Goal: Task Accomplishment & Management: Use online tool/utility

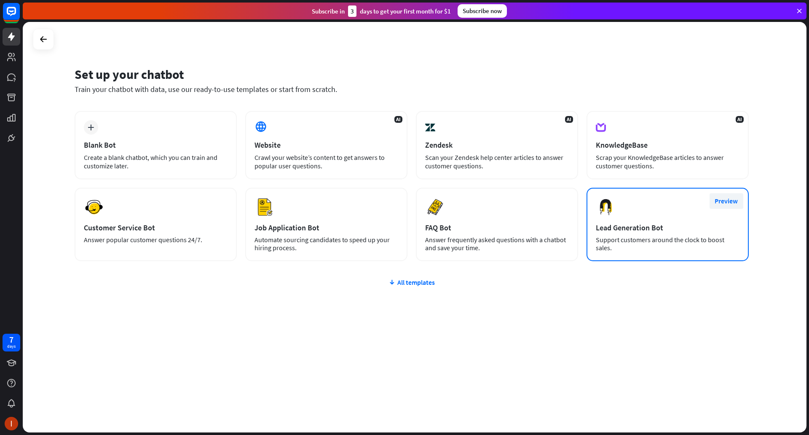
click at [719, 203] on button "Preview" at bounding box center [727, 201] width 34 height 16
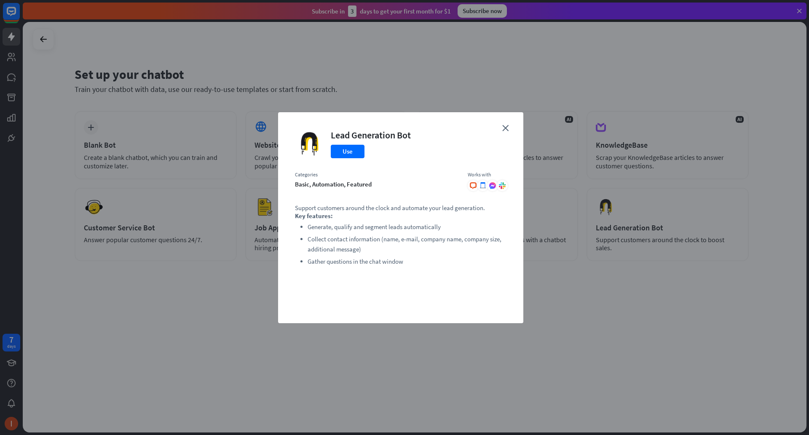
click at [350, 222] on li "Generate, qualify and segment leads automatically" at bounding box center [407, 227] width 199 height 10
click at [355, 341] on div "close Lead Generation Bot Use Categories basic, automation, featured Works with…" at bounding box center [404, 217] width 809 height 435
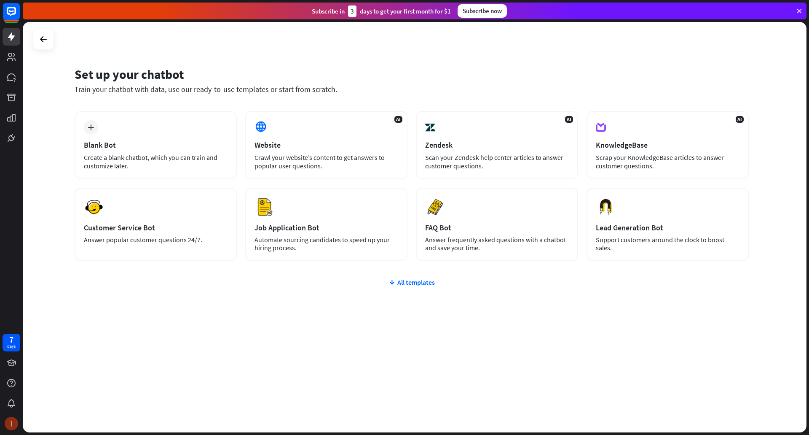
click at [10, 423] on img at bounding box center [11, 422] width 13 height 13
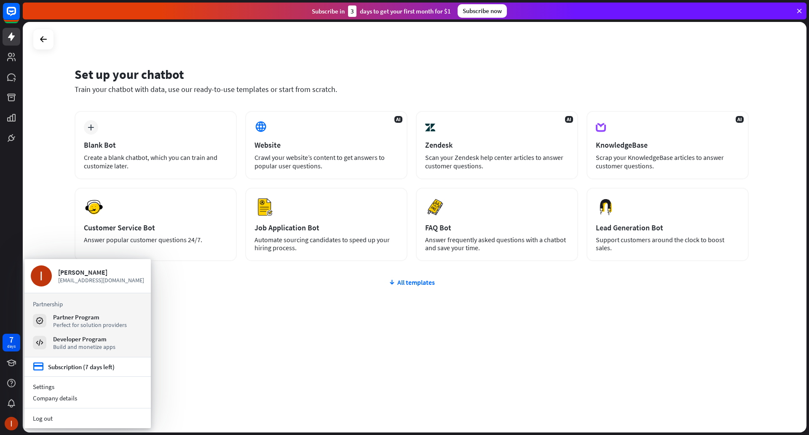
click at [256, 300] on div "plus Blank Bot Create a blank chatbot, which you can train and customize later.…" at bounding box center [412, 236] width 674 height 251
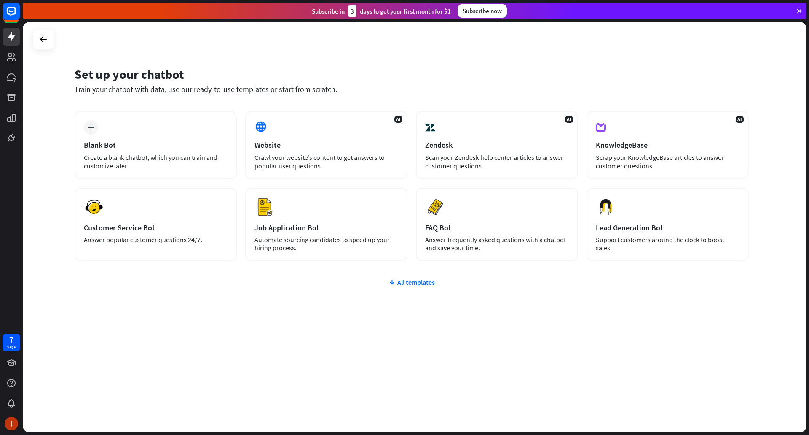
click at [427, 288] on div "plus Blank Bot Create a blank chatbot, which you can train and customize later.…" at bounding box center [412, 236] width 674 height 251
click at [428, 282] on div "All templates" at bounding box center [412, 282] width 674 height 8
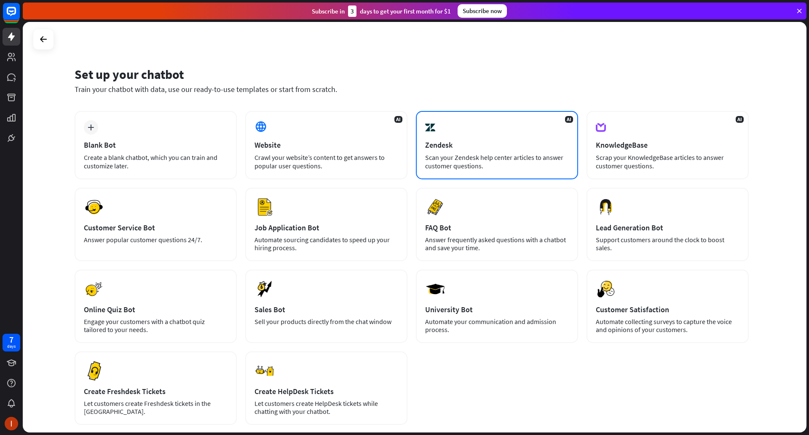
click at [461, 142] on div "Zendesk" at bounding box center [497, 145] width 144 height 10
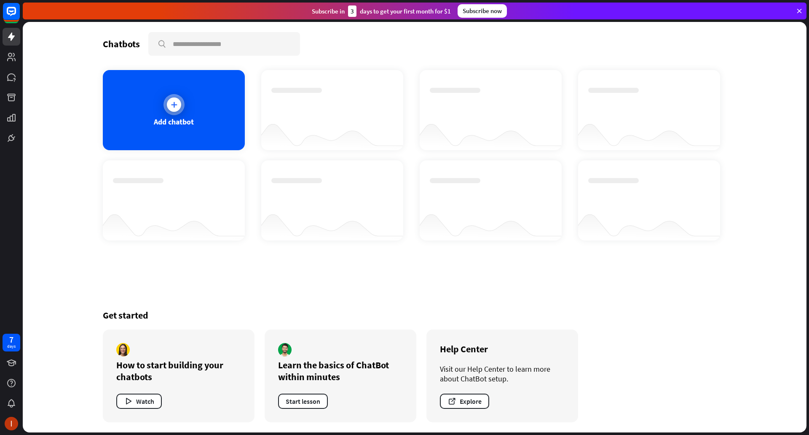
click at [164, 118] on div "Add chatbot" at bounding box center [174, 122] width 40 height 10
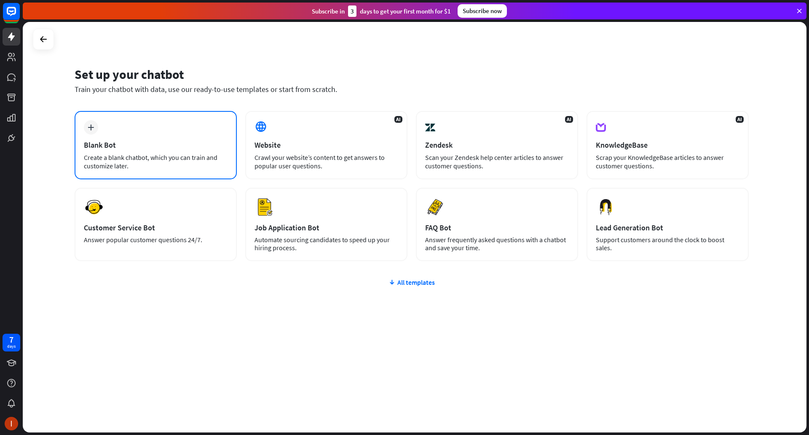
click at [91, 137] on div "plus Blank Bot Create a blank chatbot, which you can train and customize later." at bounding box center [156, 145] width 162 height 68
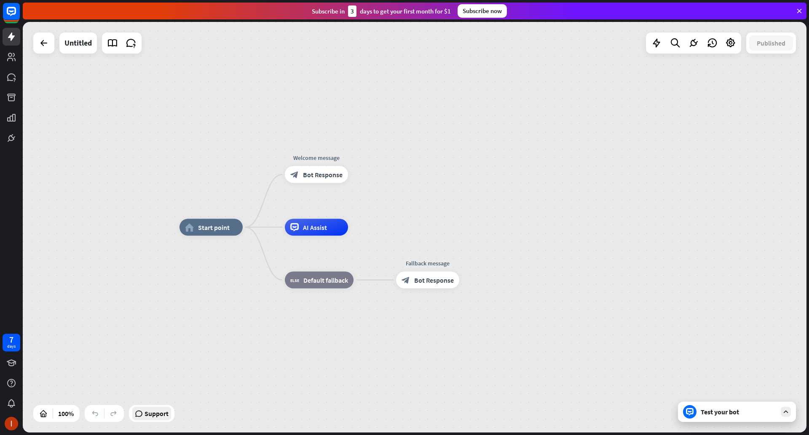
click at [159, 418] on span "Support" at bounding box center [157, 412] width 24 height 13
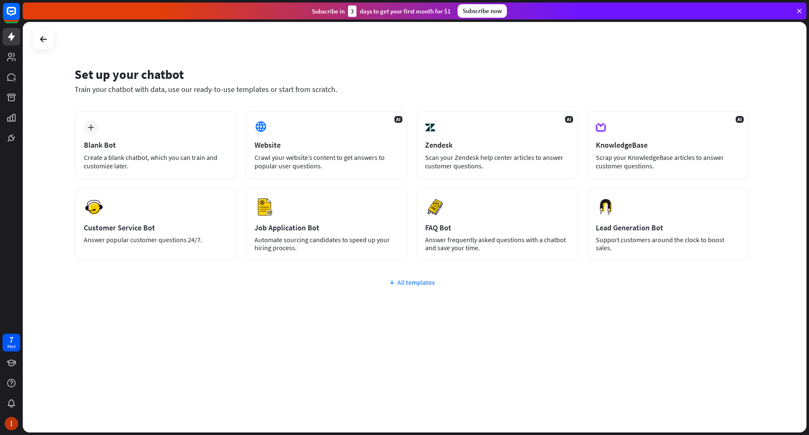
click at [405, 285] on div "All templates" at bounding box center [412, 282] width 674 height 8
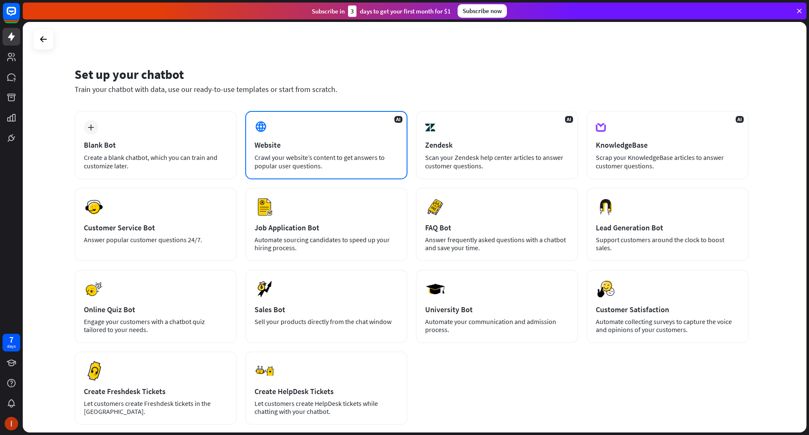
click at [340, 123] on div "AI Website Crawl your website’s content to get answers to popular user question…" at bounding box center [326, 145] width 162 height 68
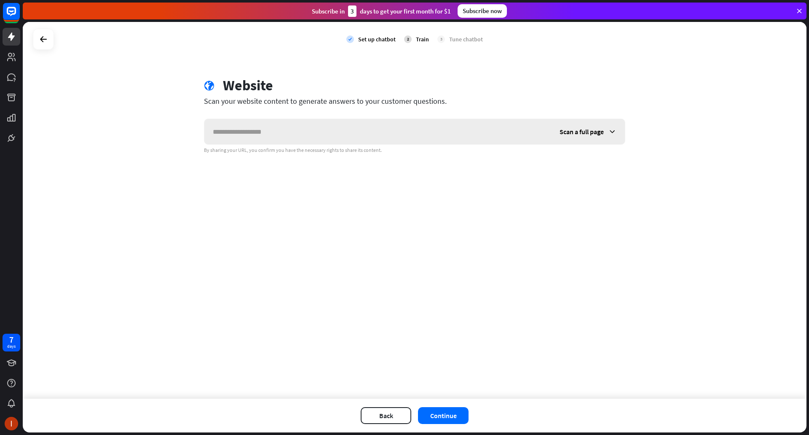
click at [591, 131] on span "Scan a full page" at bounding box center [582, 131] width 44 height 8
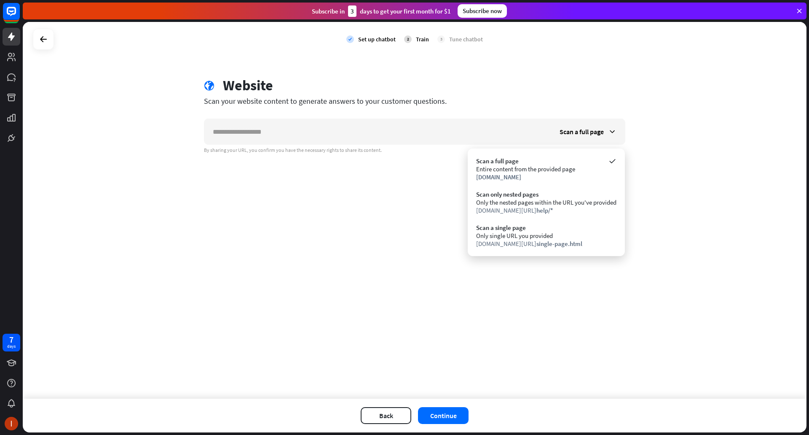
click at [224, 193] on div "check Set up chatbot 2 Train 3 Tune chatbot globe Website Scan your website con…" at bounding box center [415, 210] width 784 height 376
